Goal: Task Accomplishment & Management: Use online tool/utility

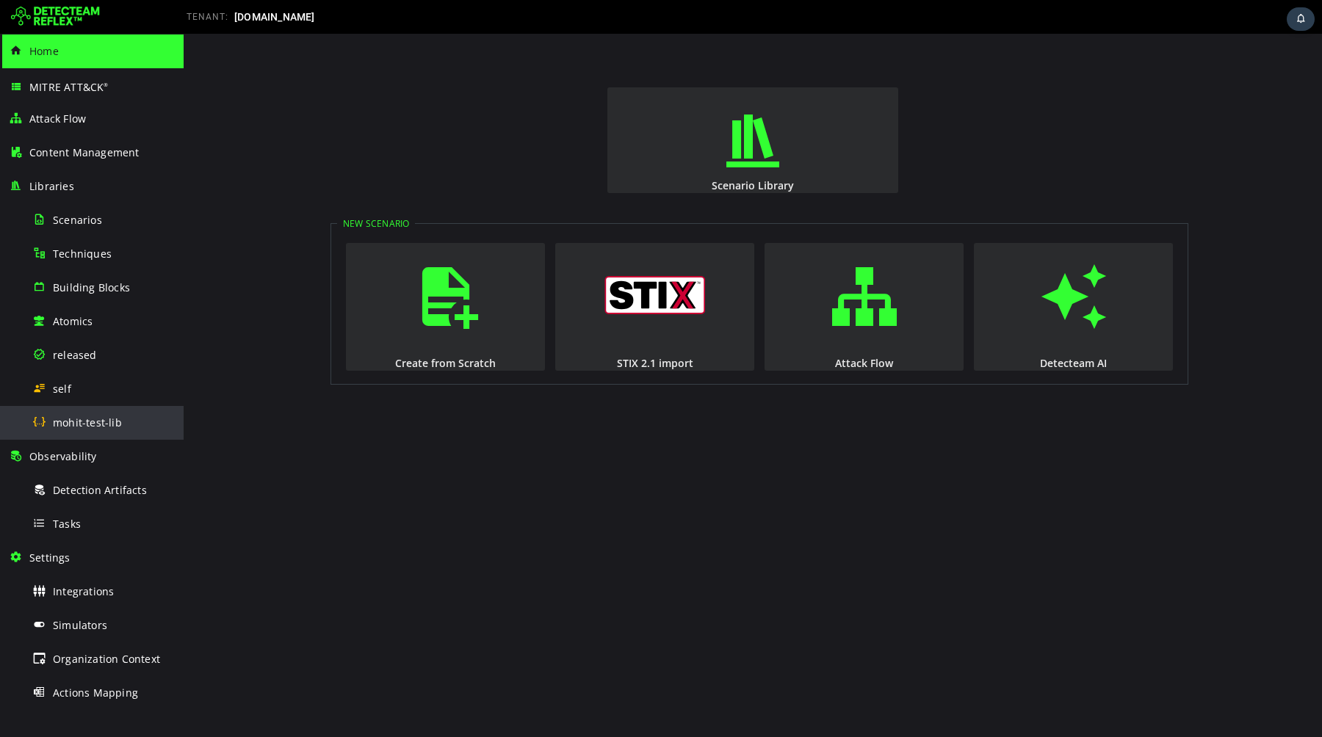
click at [87, 417] on span "mohit-test-lib" at bounding box center [87, 423] width 69 height 14
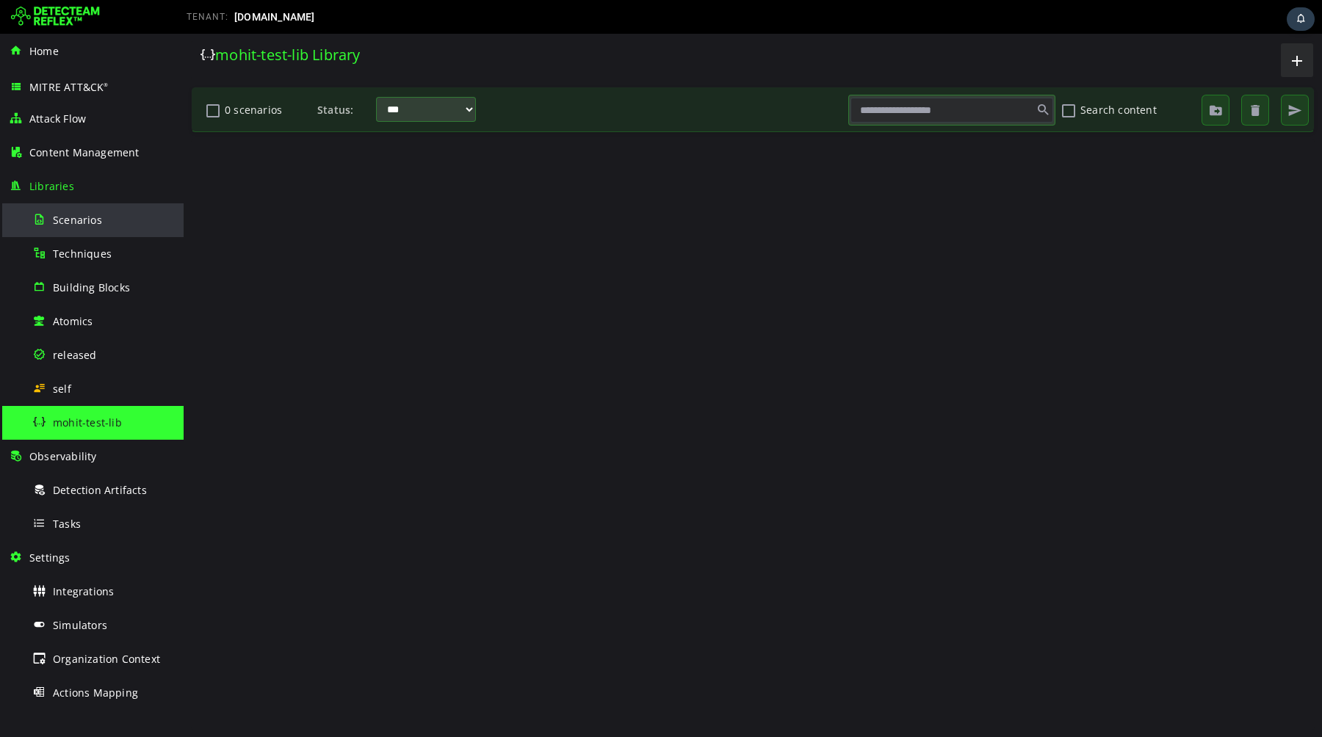
click at [101, 218] on div "Scenarios" at bounding box center [103, 219] width 142 height 33
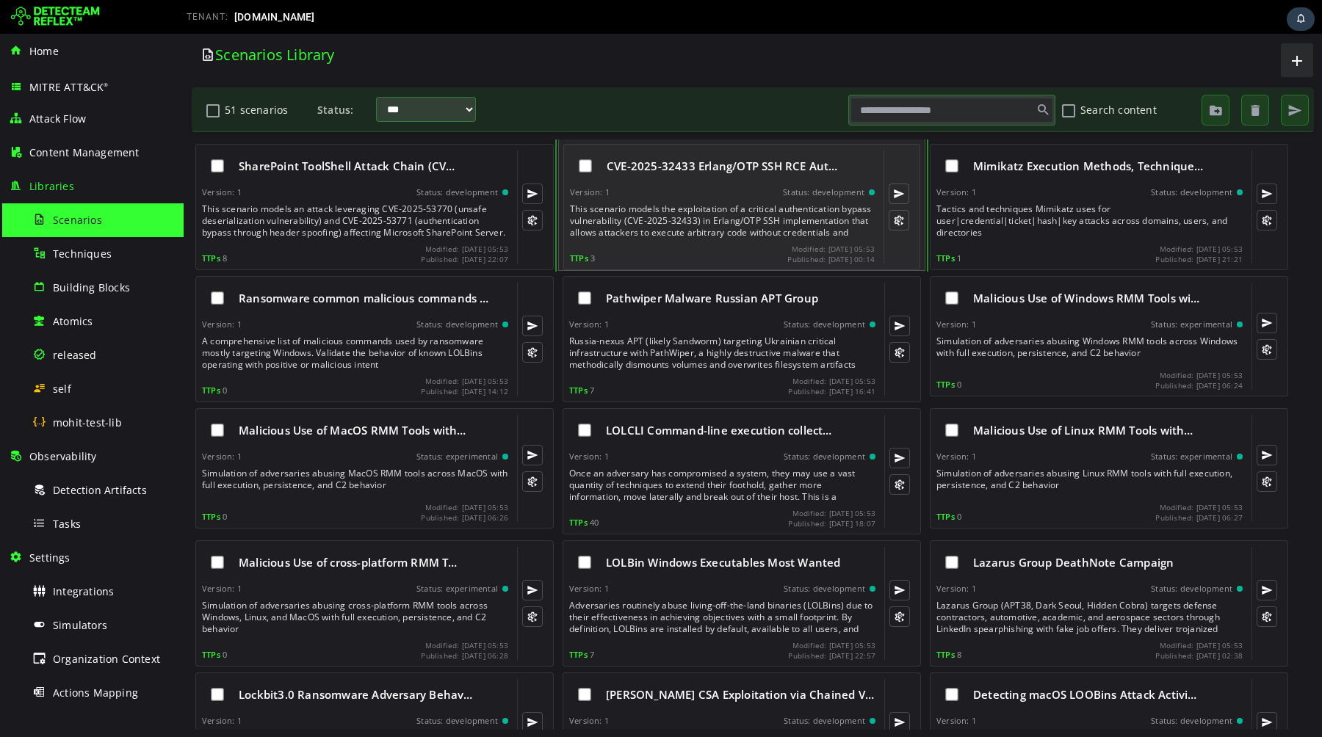
click at [660, 226] on div "This scenario models the exploitation of a critical authentication bypass vulne…" at bounding box center [724, 220] width 308 height 35
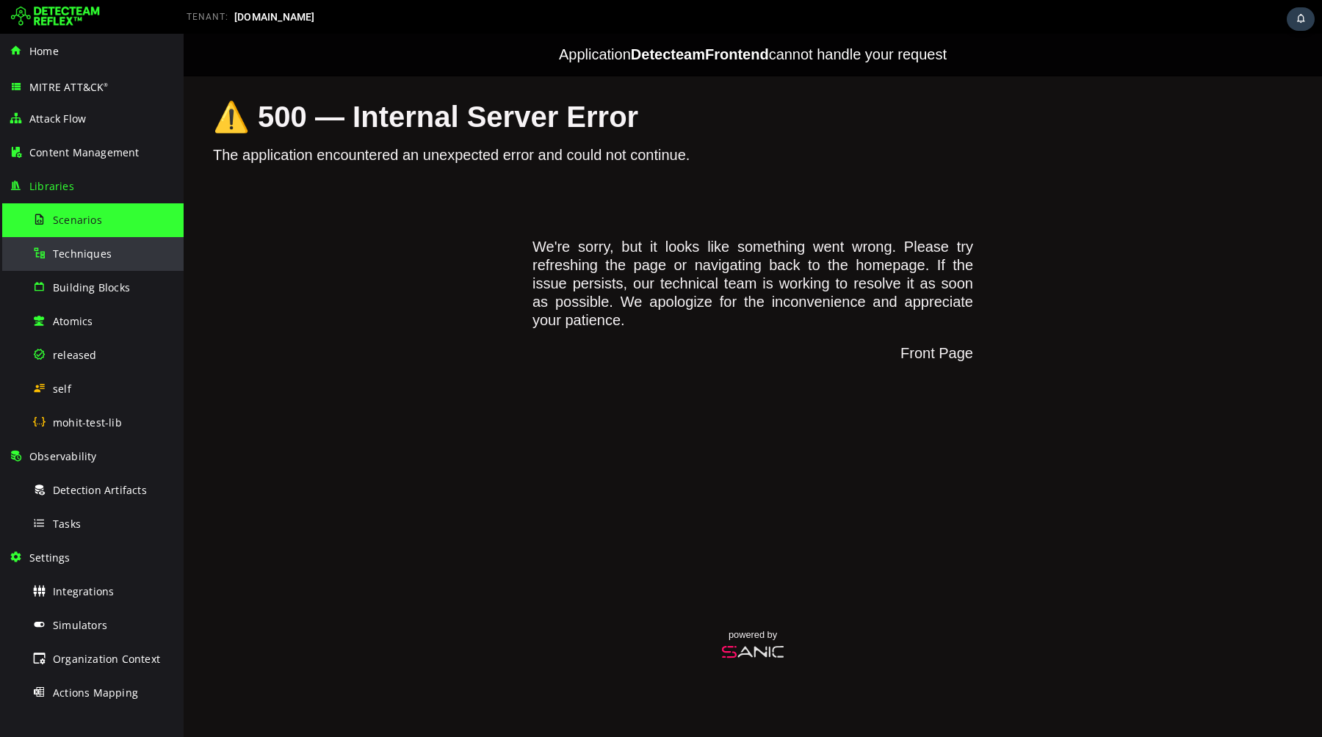
click at [98, 256] on span "Techniques" at bounding box center [82, 254] width 59 height 14
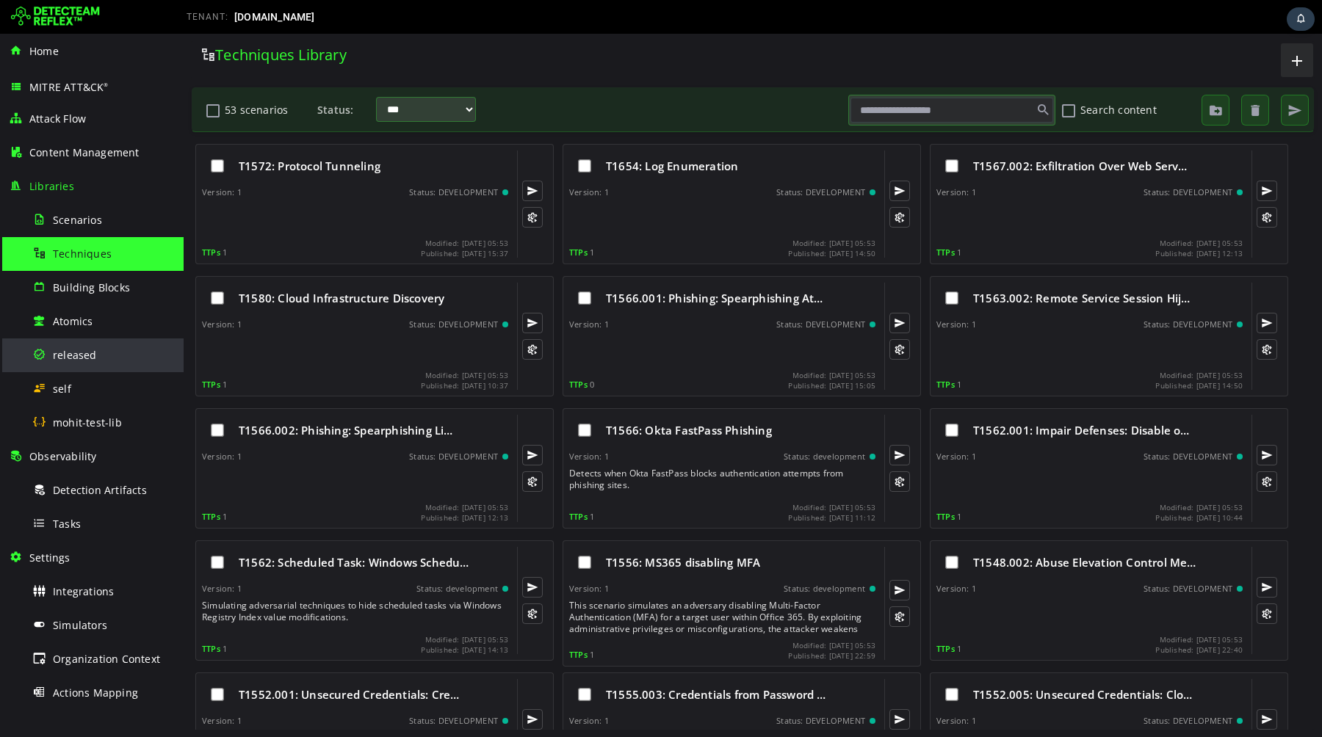
click at [89, 361] on span "released" at bounding box center [75, 355] width 44 height 14
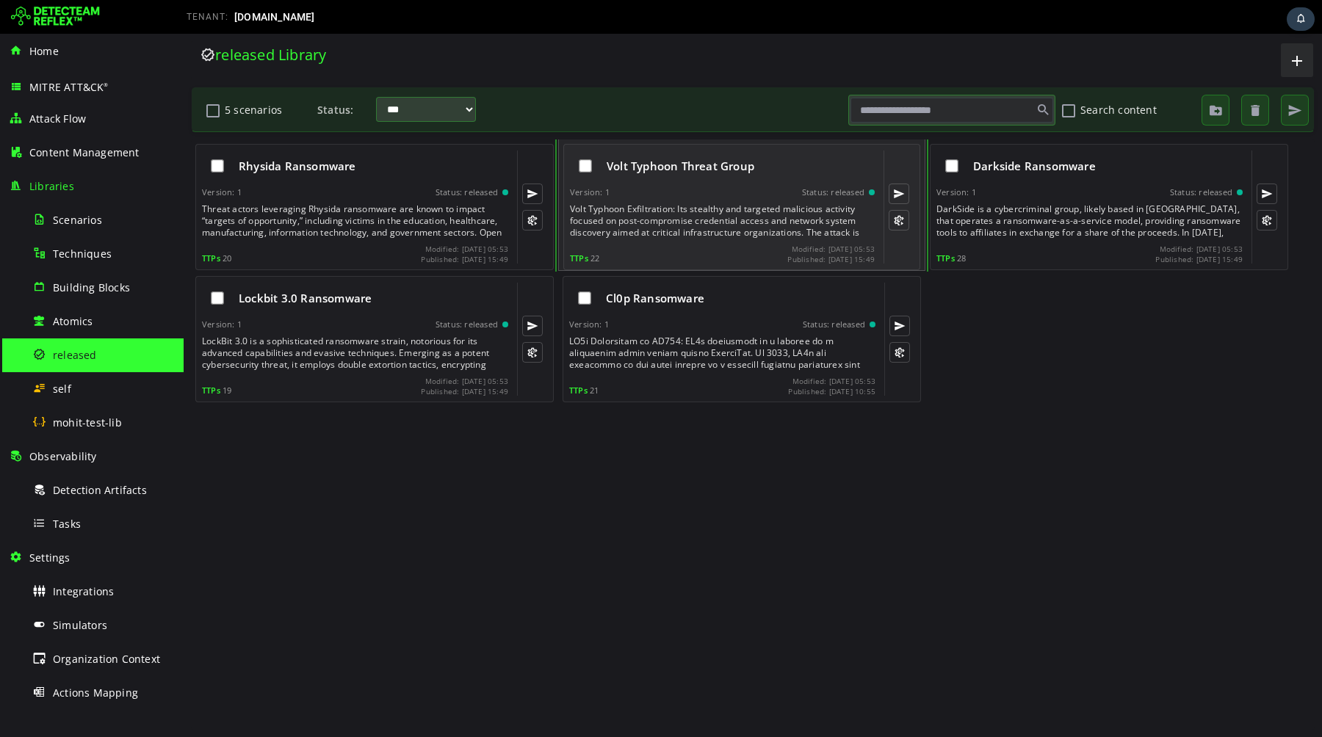
click at [668, 218] on div "Volt Typhoon Exfiltration: Its stealthy and targeted malicious activity focused…" at bounding box center [724, 220] width 308 height 35
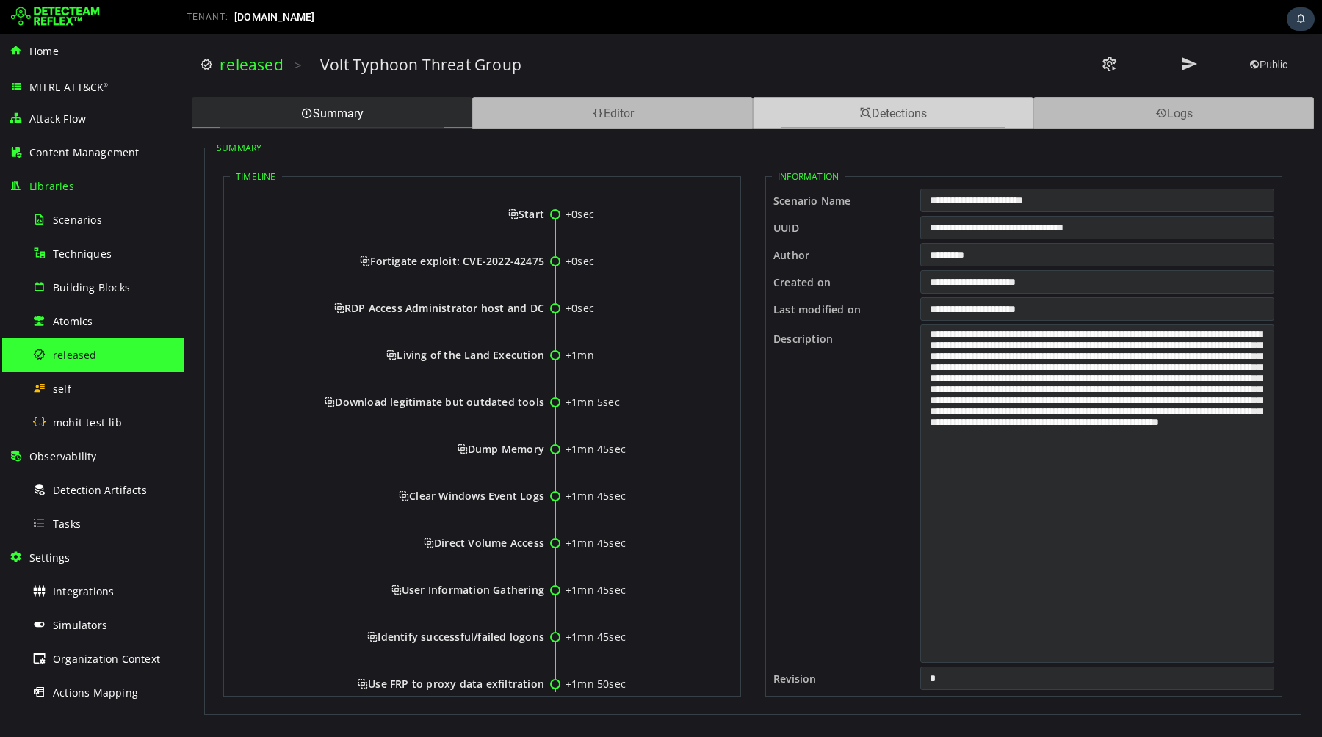
click at [832, 112] on div "Detections" at bounding box center [893, 113] width 281 height 32
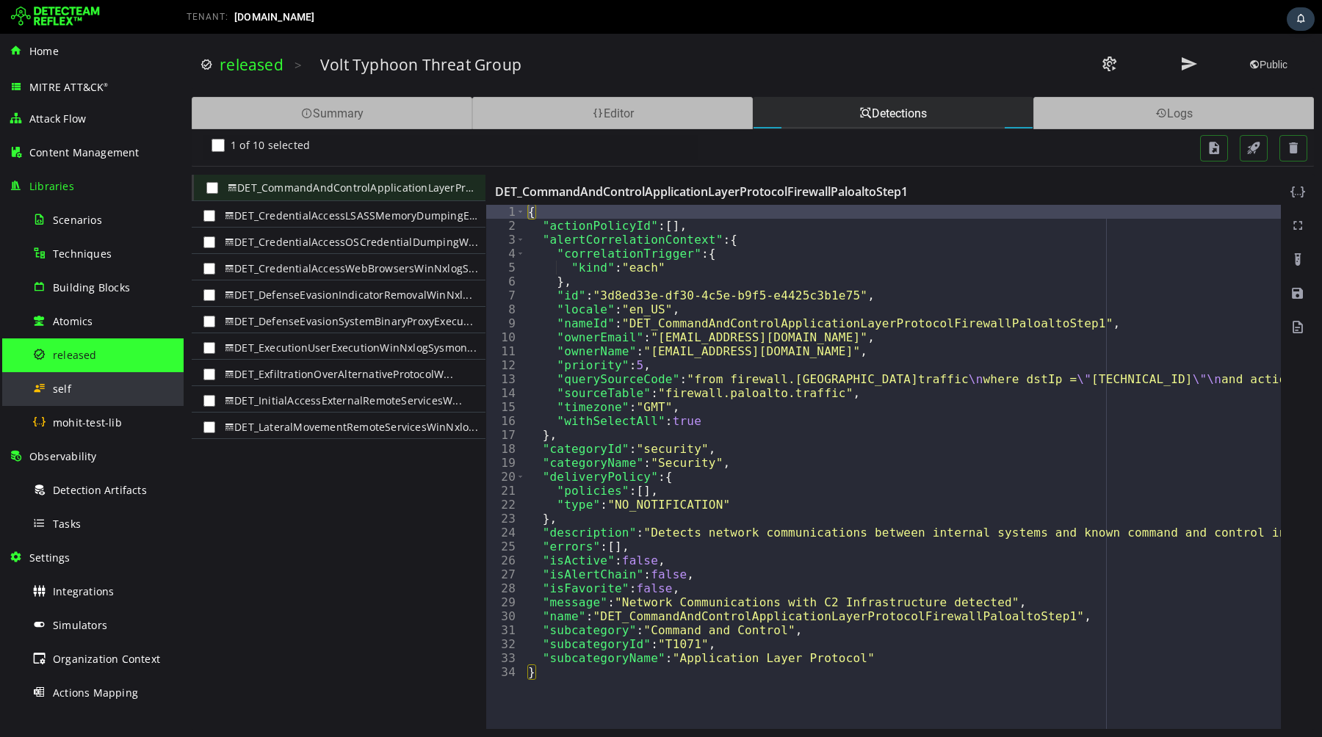
click at [98, 394] on div "self" at bounding box center [103, 388] width 142 height 33
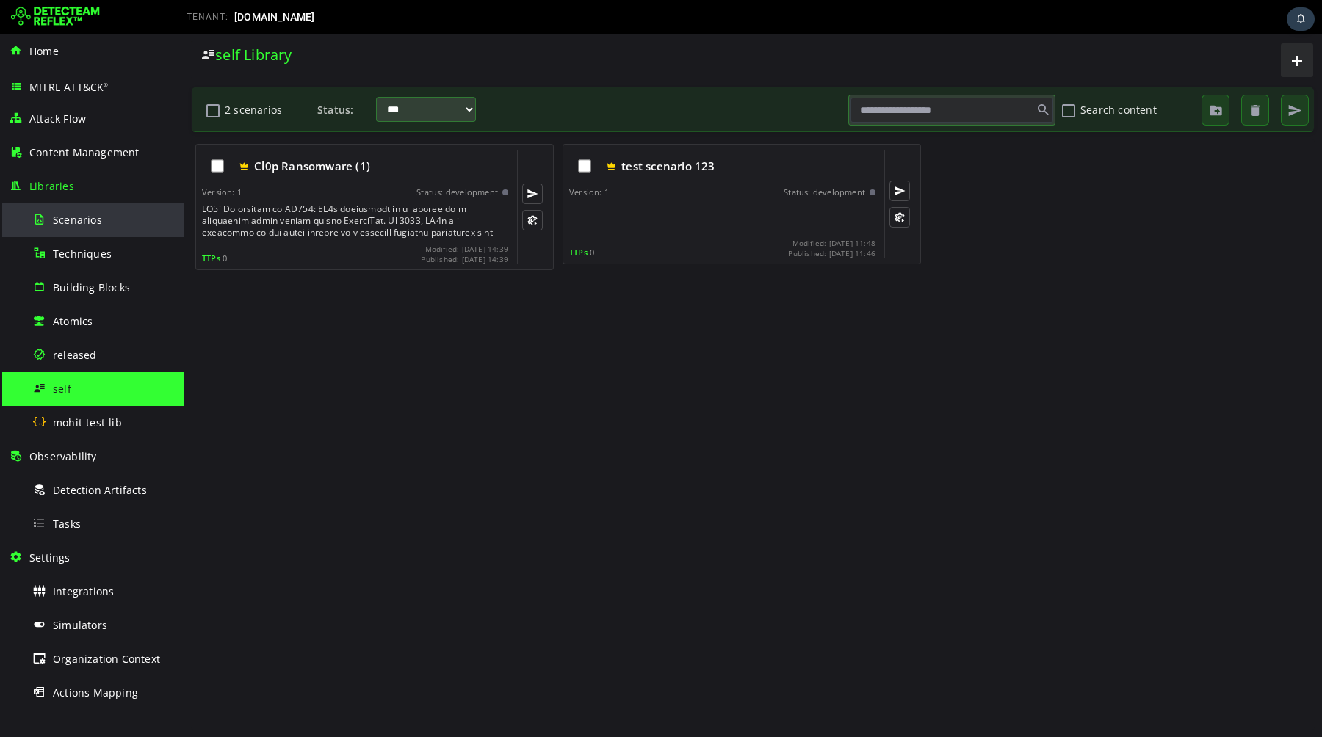
click at [105, 222] on div "Scenarios" at bounding box center [103, 219] width 142 height 33
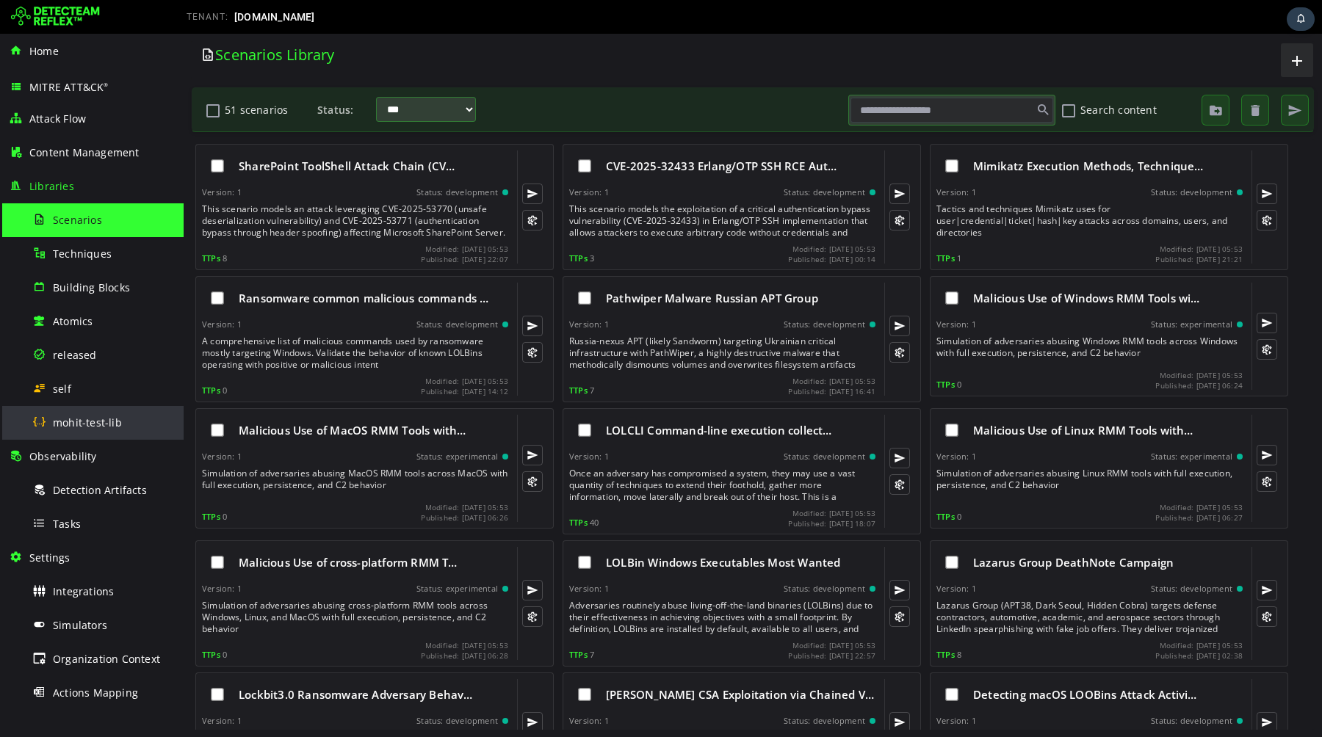
click at [78, 414] on div "mohit-test-lib" at bounding box center [103, 422] width 142 height 33
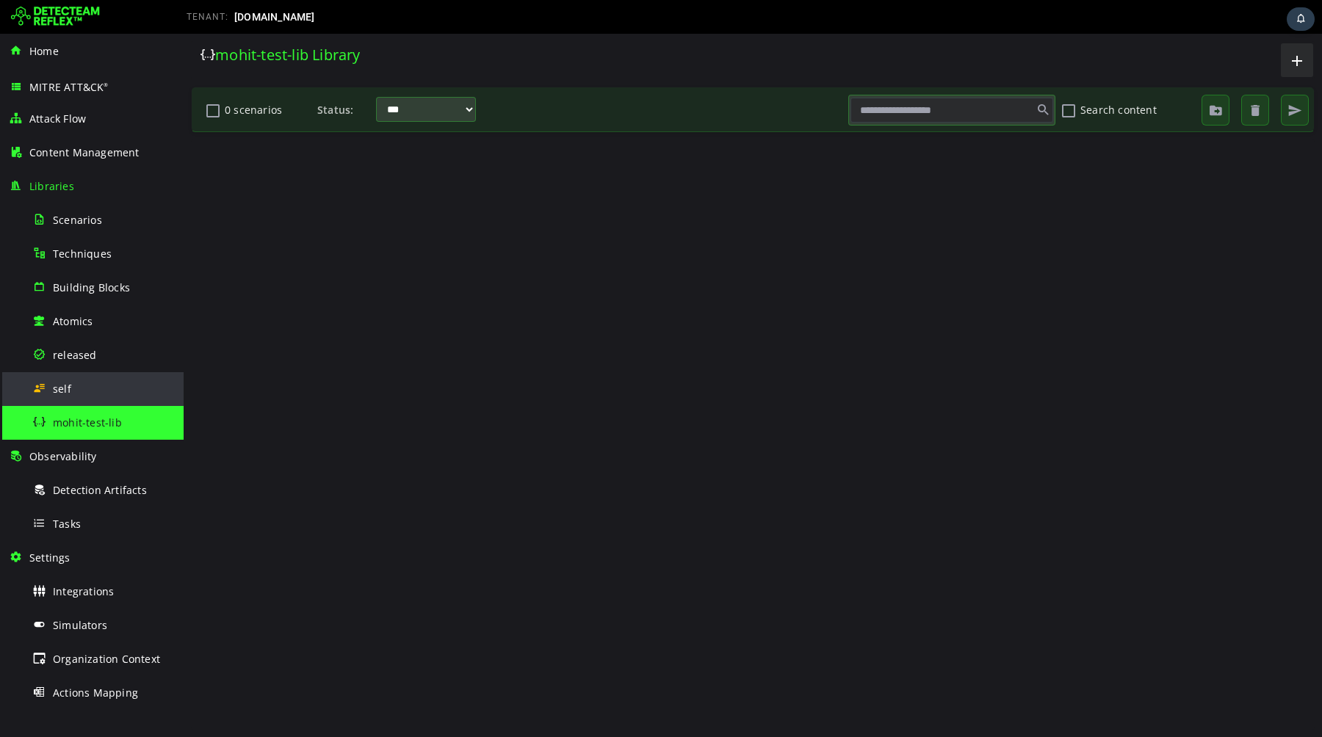
click at [114, 388] on div "self" at bounding box center [103, 388] width 142 height 33
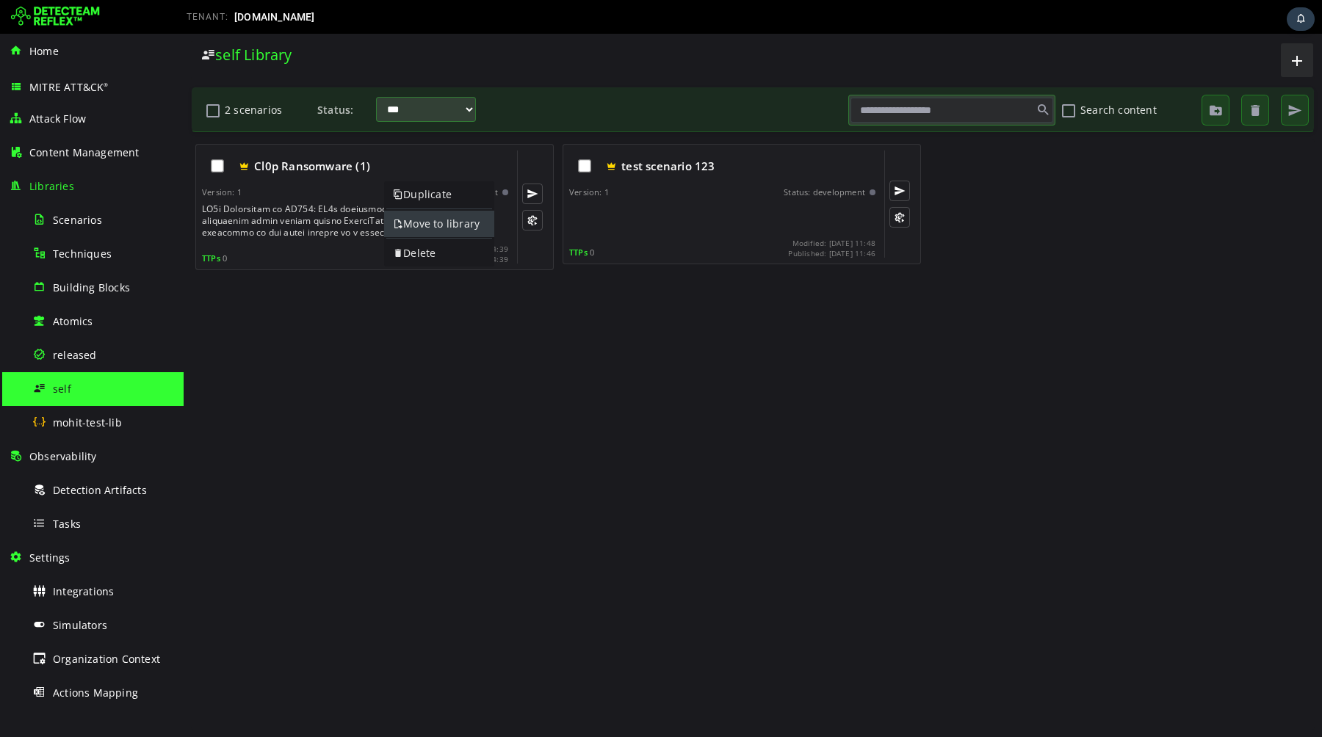
click at [472, 225] on link "Move to library" at bounding box center [439, 224] width 110 height 26
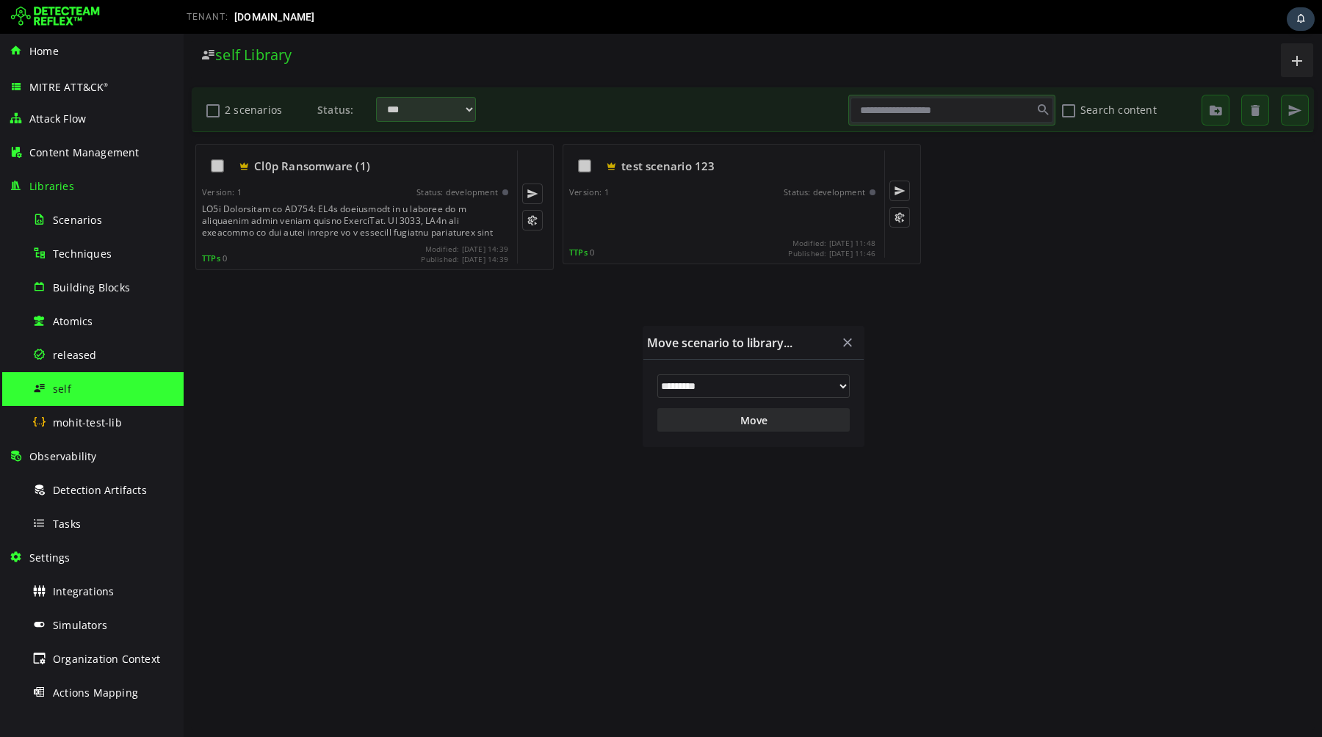
click at [740, 394] on select "**********" at bounding box center [753, 386] width 192 height 23
select select "**"
click at [657, 375] on select "**********" at bounding box center [753, 386] width 192 height 23
click at [720, 415] on button "Move" at bounding box center [753, 419] width 192 height 23
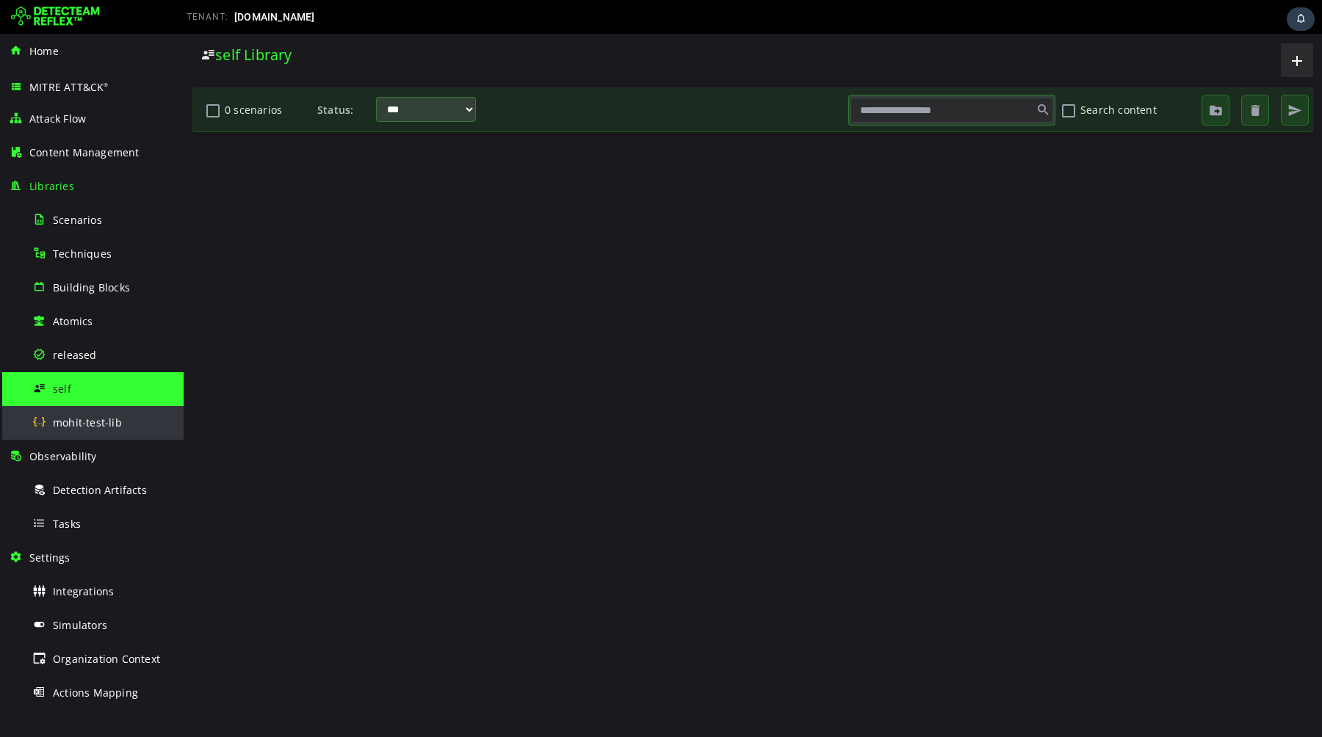
click at [78, 419] on span "mohit-test-lib" at bounding box center [87, 423] width 69 height 14
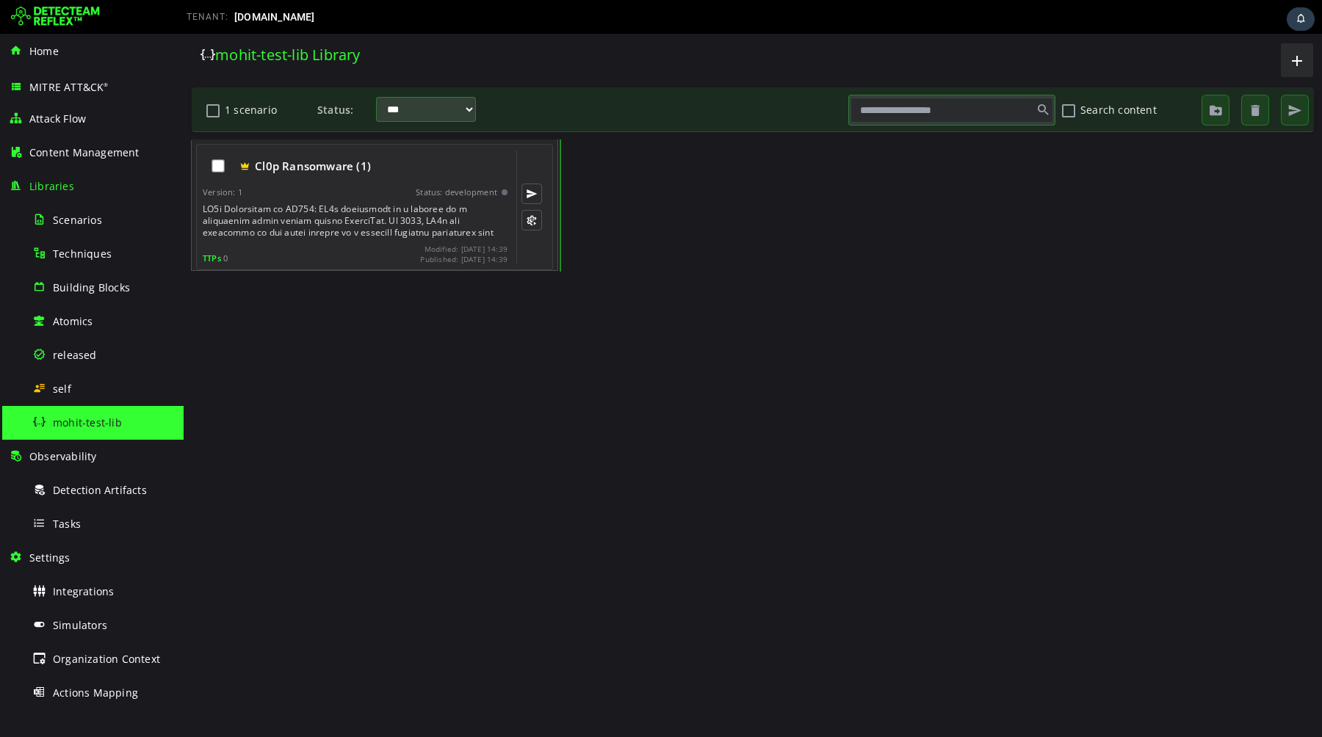
click at [417, 266] on div "Cl0p Ransomware (1) Version: 1 Status: development TTPs 0 Modified: [DATE] 14:3…" at bounding box center [374, 207] width 357 height 126
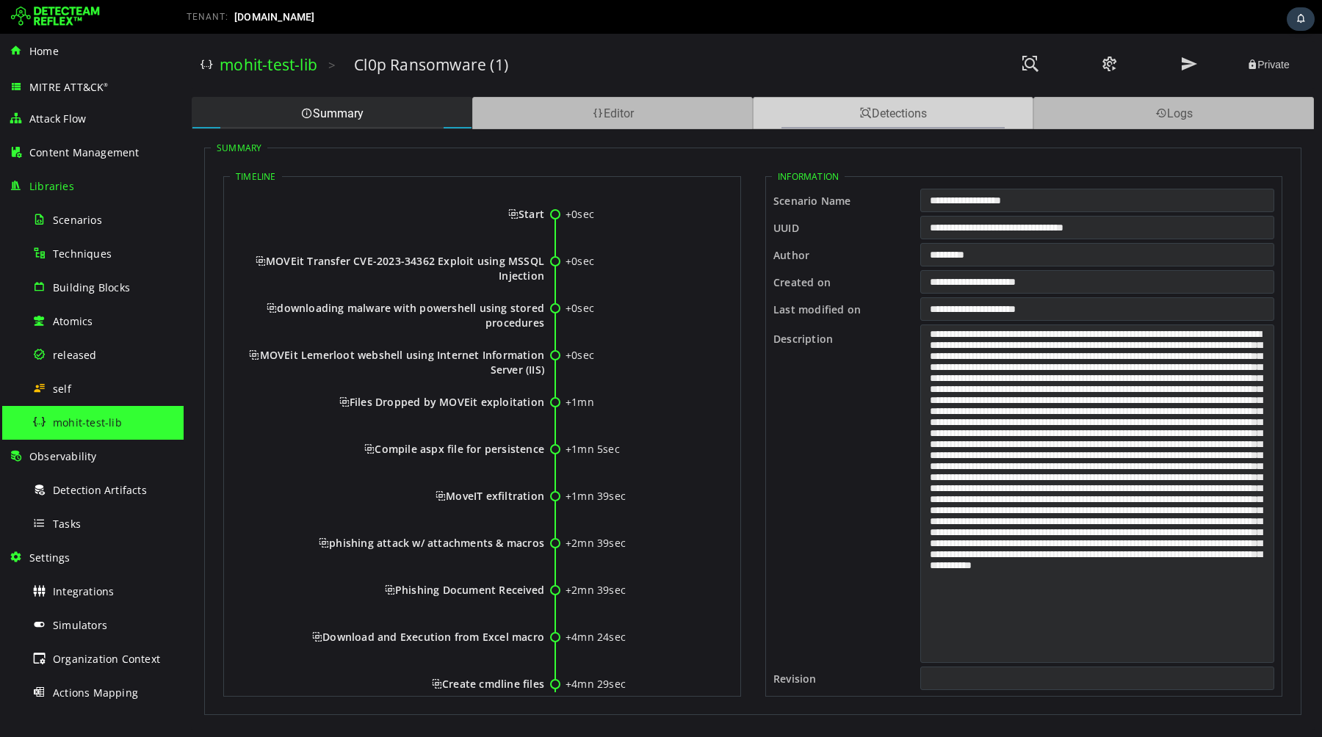
click at [847, 122] on div "Detections" at bounding box center [893, 113] width 281 height 32
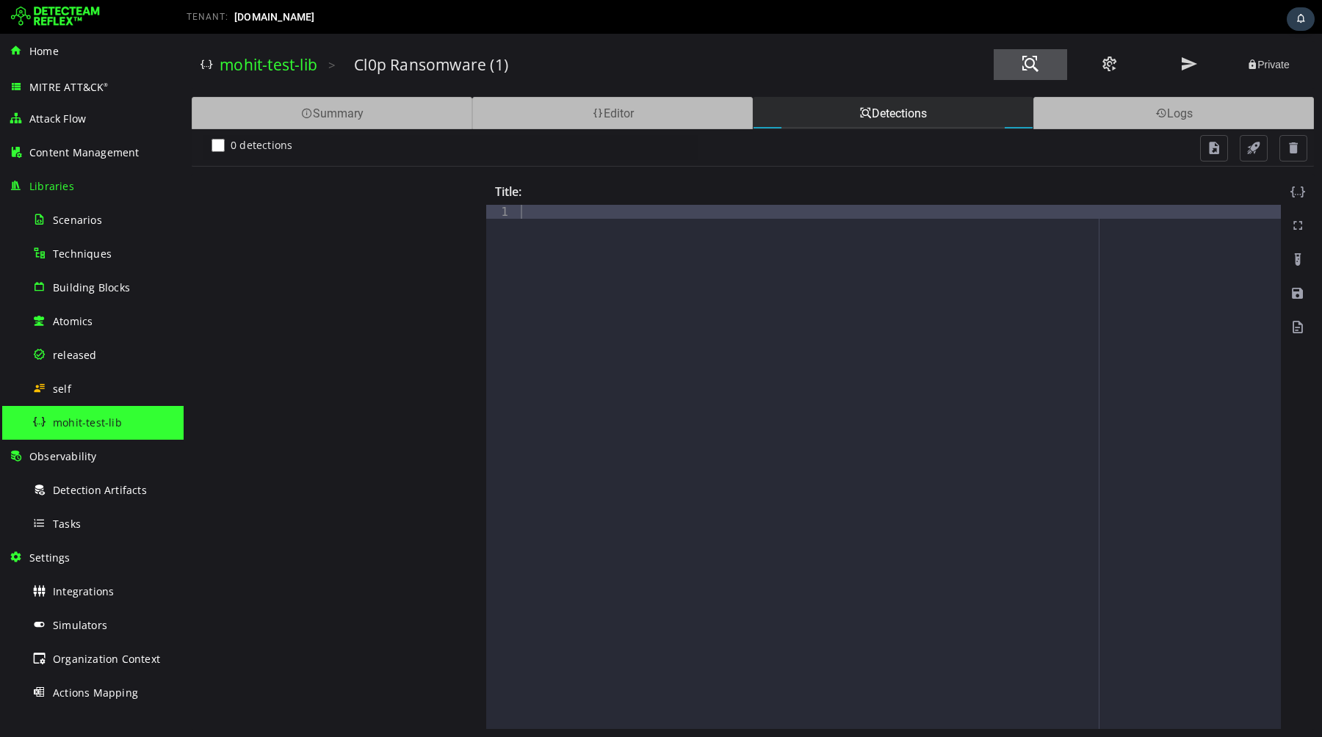
click at [1023, 62] on span at bounding box center [1030, 64] width 18 height 20
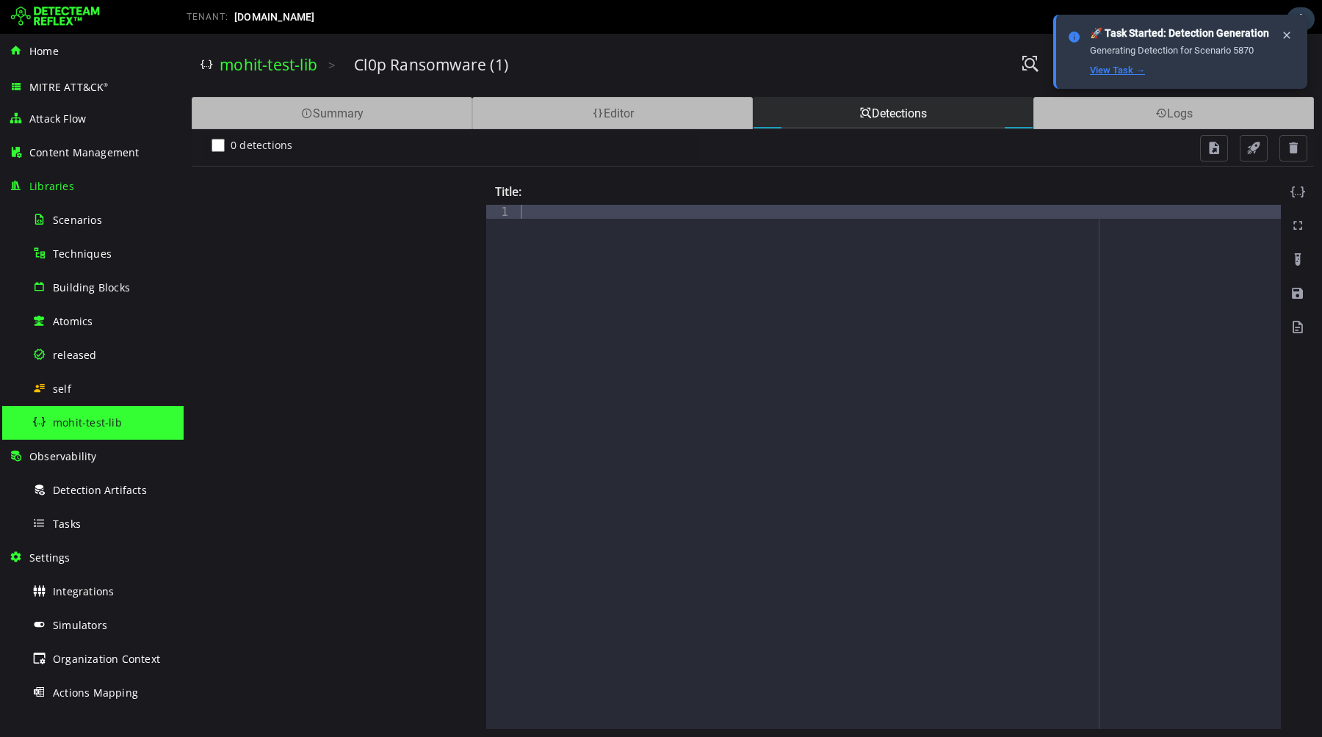
click at [1120, 76] on link "View Task →" at bounding box center [1117, 70] width 55 height 11
